Goal: Information Seeking & Learning: Learn about a topic

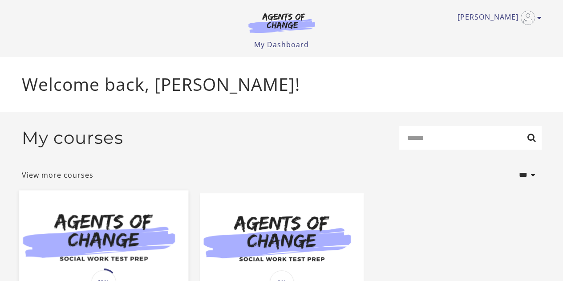
click at [114, 249] on img at bounding box center [103, 235] width 169 height 91
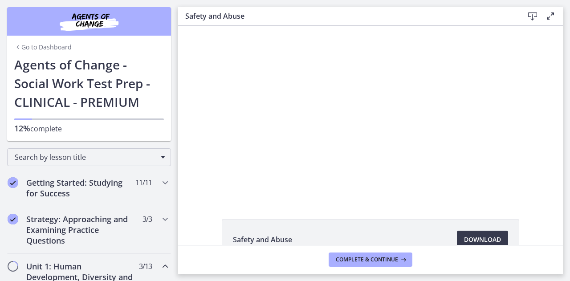
click at [551, 17] on icon at bounding box center [550, 16] width 11 height 11
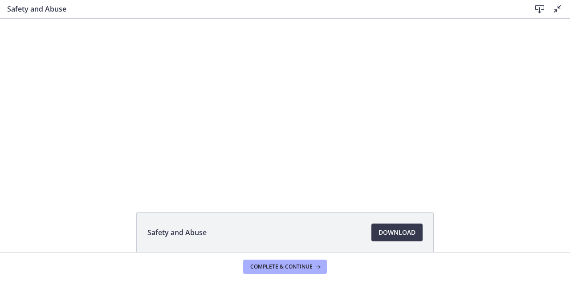
click at [292, 219] on li "Safety and Abuse Download Opens in a new window" at bounding box center [285, 232] width 298 height 40
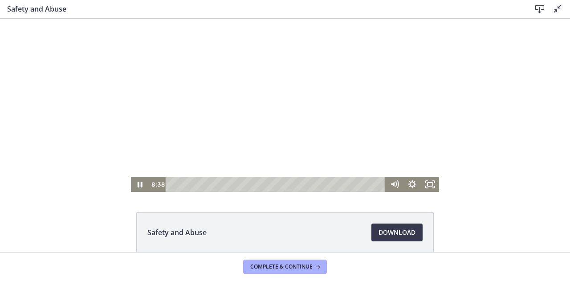
click at [176, 129] on div at bounding box center [285, 105] width 308 height 173
click at [134, 180] on icon "Play Video" at bounding box center [140, 185] width 21 height 18
click at [395, 229] on span "Download Opens in a new window" at bounding box center [397, 232] width 37 height 11
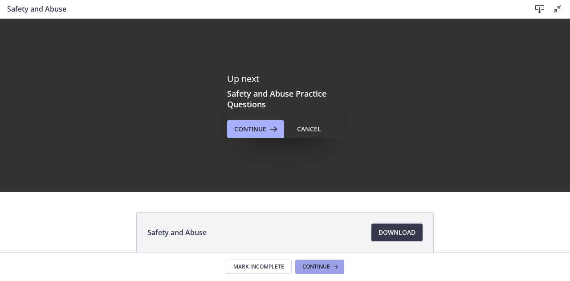
click at [314, 265] on span "Continue" at bounding box center [316, 266] width 28 height 7
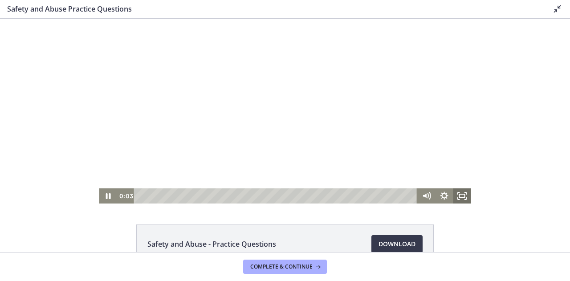
click at [461, 193] on icon "Fullscreen" at bounding box center [462, 195] width 18 height 15
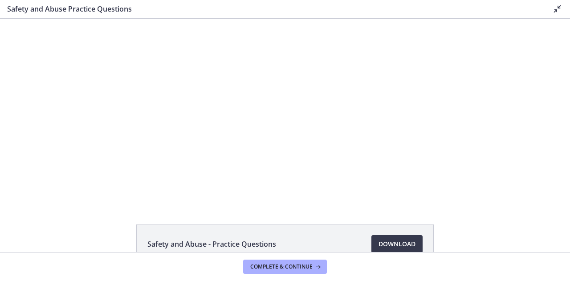
click at [45, 151] on div "Click for sound @keyframes VOLUME_SMALL_WAVE_FLASH { 0% { opacity: 0; } 33% { o…" at bounding box center [285, 111] width 570 height 185
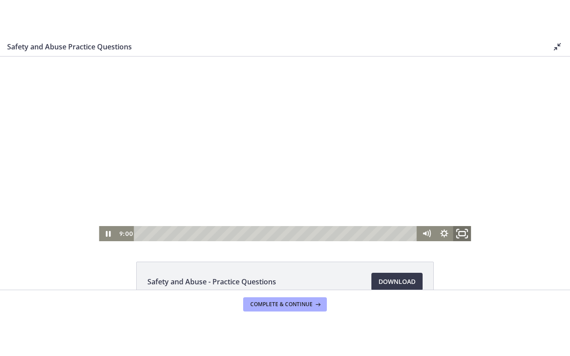
click at [459, 234] on icon "Fullscreen" at bounding box center [462, 234] width 21 height 18
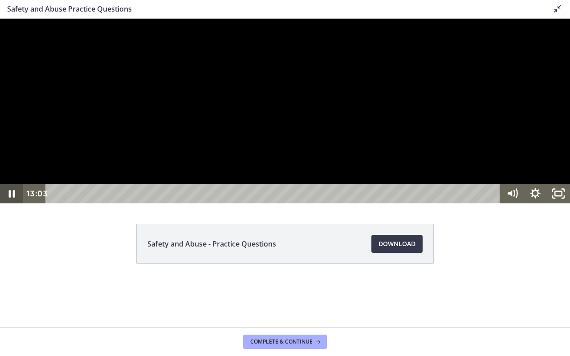
click at [14, 198] on icon "Pause" at bounding box center [12, 194] width 6 height 8
click at [14, 204] on icon "Play Video" at bounding box center [12, 194] width 23 height 20
click at [11, 206] on icon "Pause" at bounding box center [12, 194] width 28 height 24
click at [12, 199] on icon "Play Video" at bounding box center [12, 194] width 7 height 10
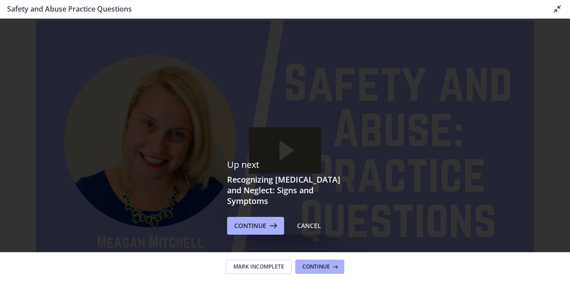
click at [422, 253] on footer "Mark Incomplete Continue" at bounding box center [285, 266] width 570 height 29
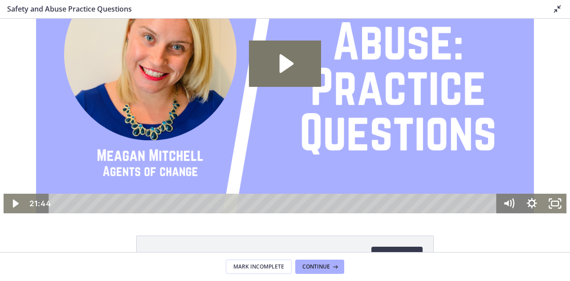
scroll to position [152, 0]
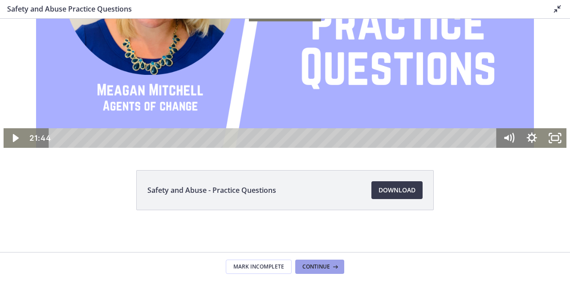
click at [332, 264] on icon at bounding box center [334, 266] width 9 height 7
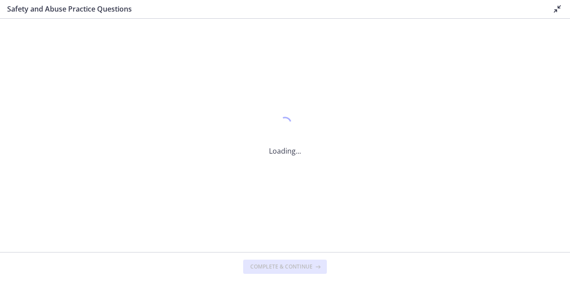
scroll to position [0, 0]
